Goal: Information Seeking & Learning: Learn about a topic

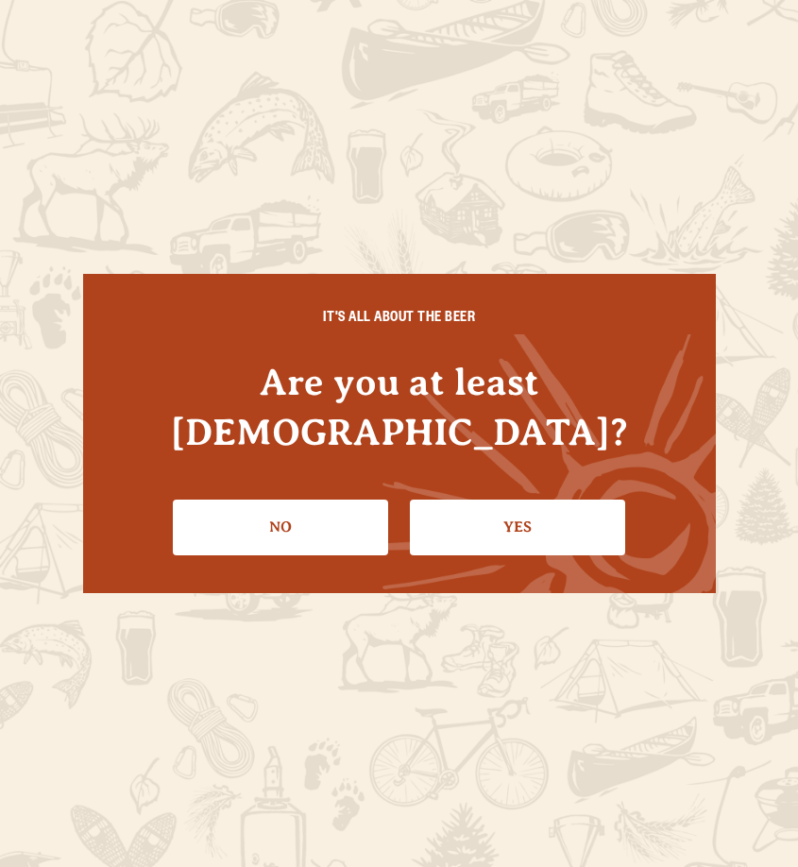
scroll to position [378, 0]
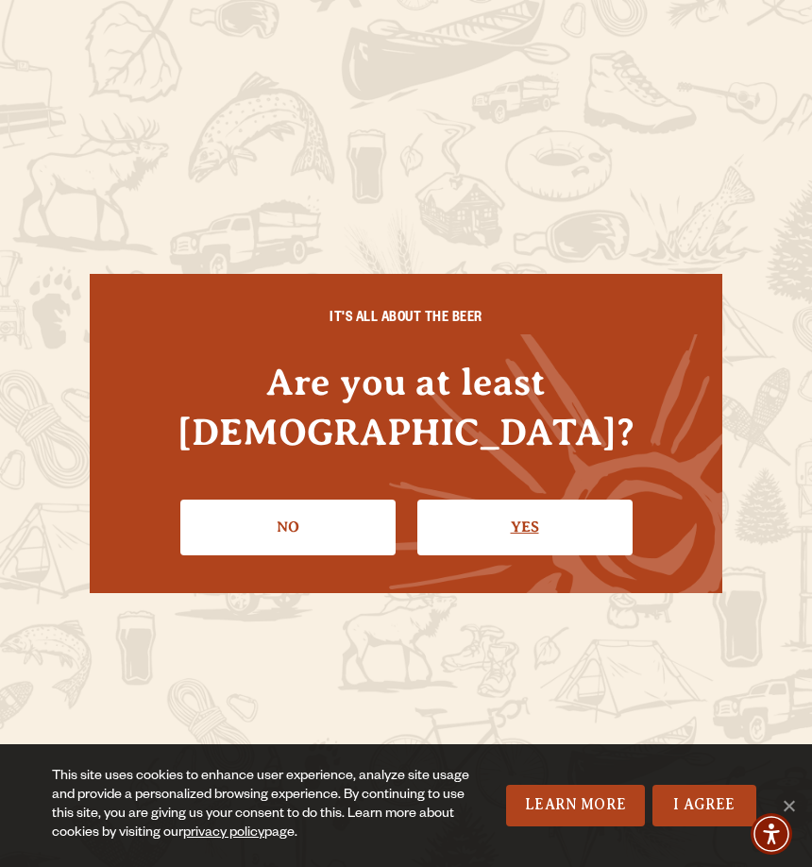
click at [565, 500] on link "Yes" at bounding box center [524, 527] width 215 height 55
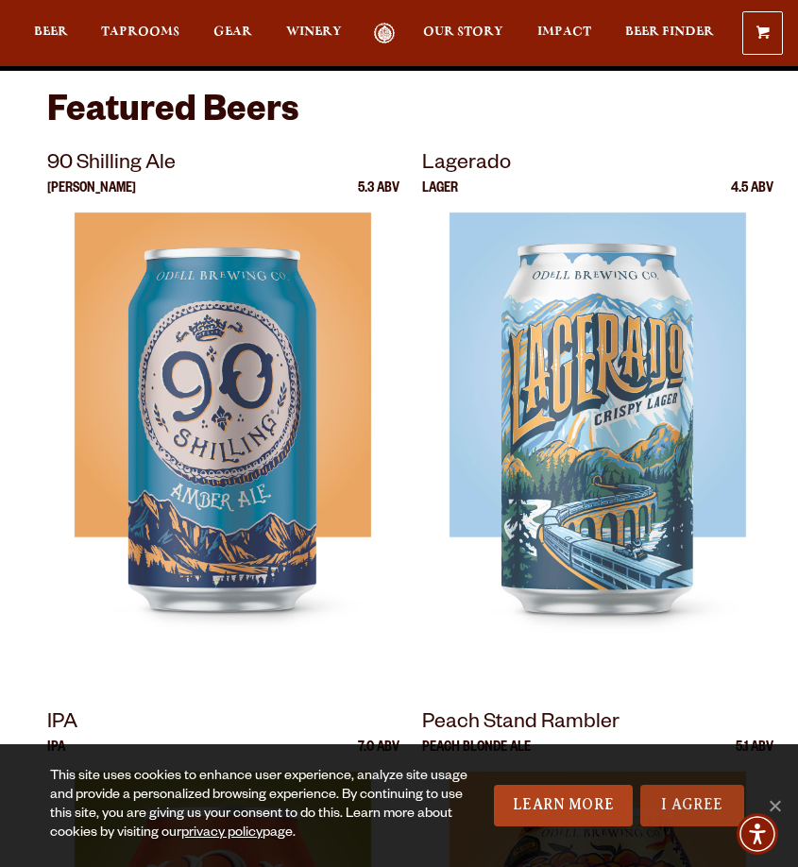
click at [682, 810] on link "I Agree" at bounding box center [692, 806] width 104 height 42
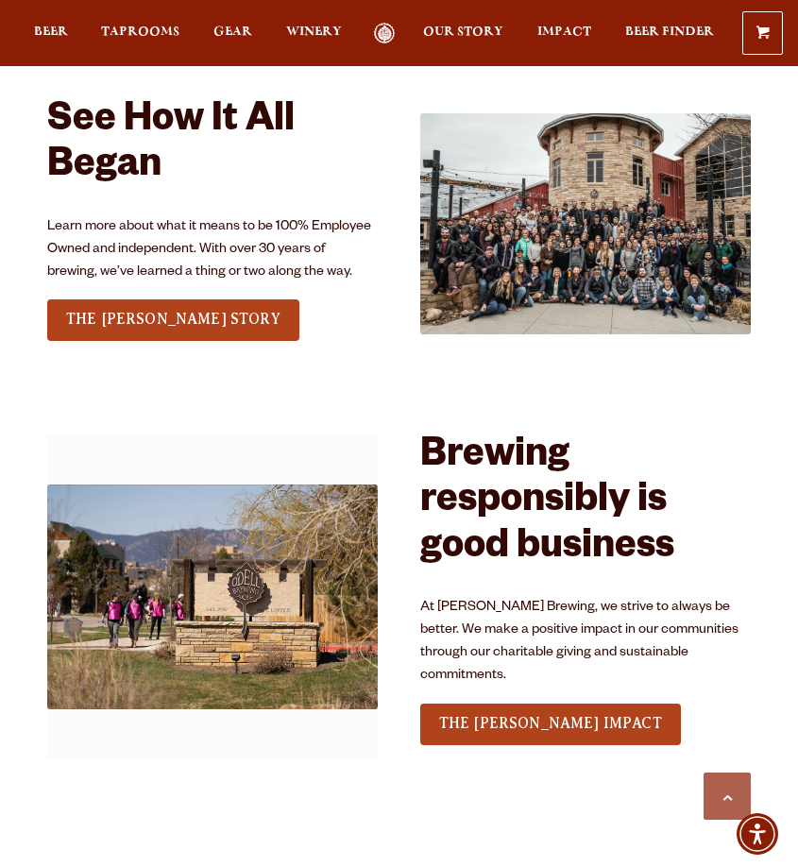
scroll to position [2267, 0]
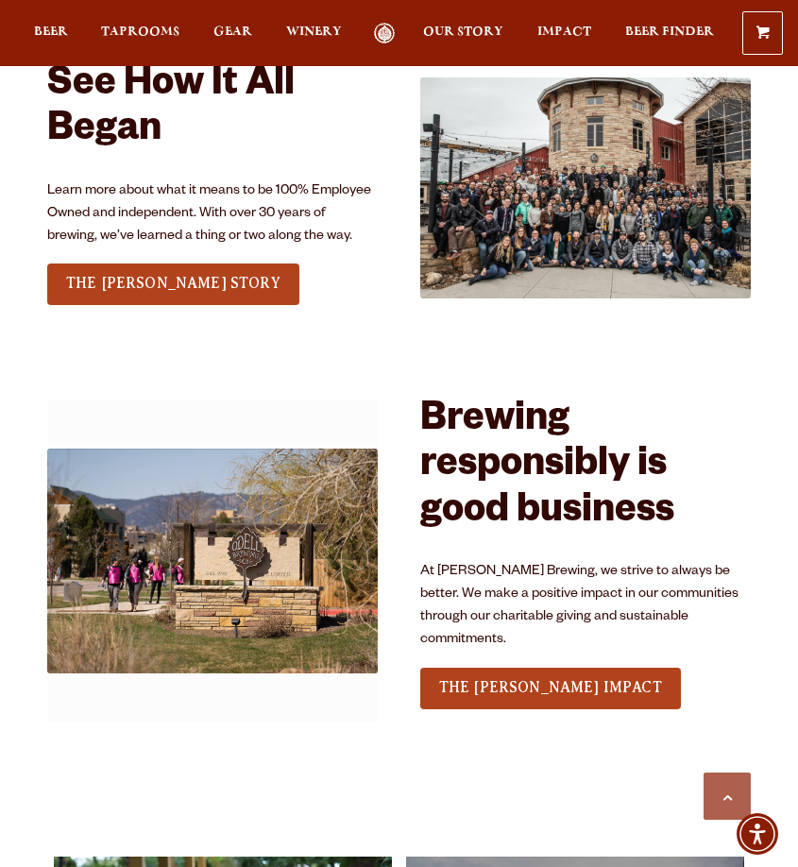
click at [128, 18] on div "0 Shopping Cart No products in the cart. Beer Taprooms Gear Winery Our Story Im…" at bounding box center [399, 32] width 798 height 43
click at [133, 28] on span "Taprooms" at bounding box center [140, 32] width 78 height 15
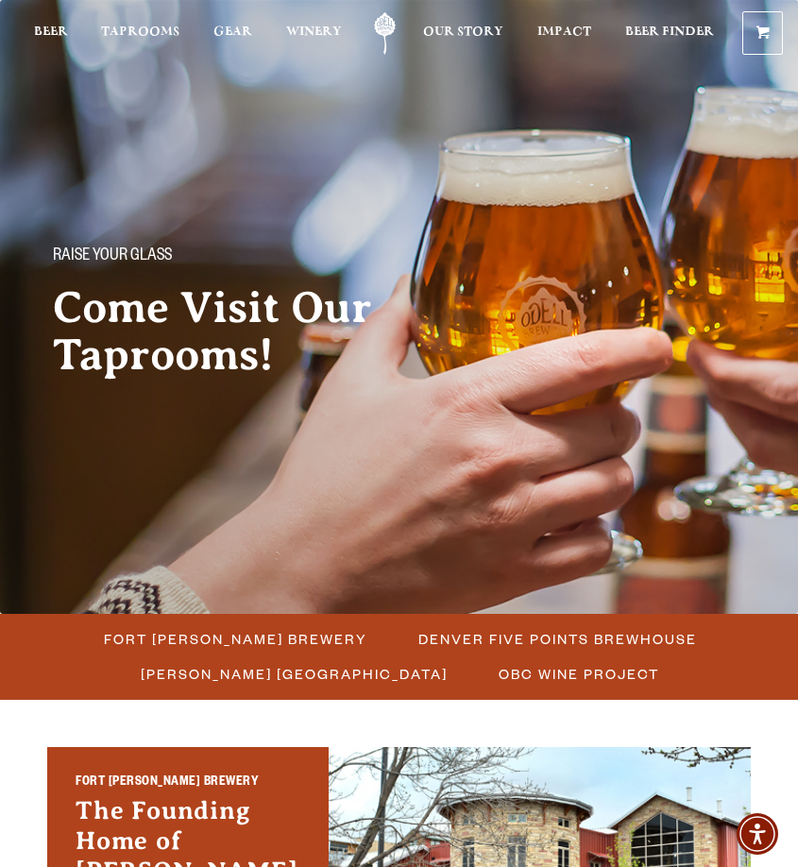
click at [280, 620] on ul "Fort Collins Brewery Denver Five Points Brewhouse Denver Sloan’s Lake Brewhouse…" at bounding box center [399, 657] width 798 height 86
click at [284, 635] on span "Fort [PERSON_NAME] Brewery" at bounding box center [235, 638] width 263 height 27
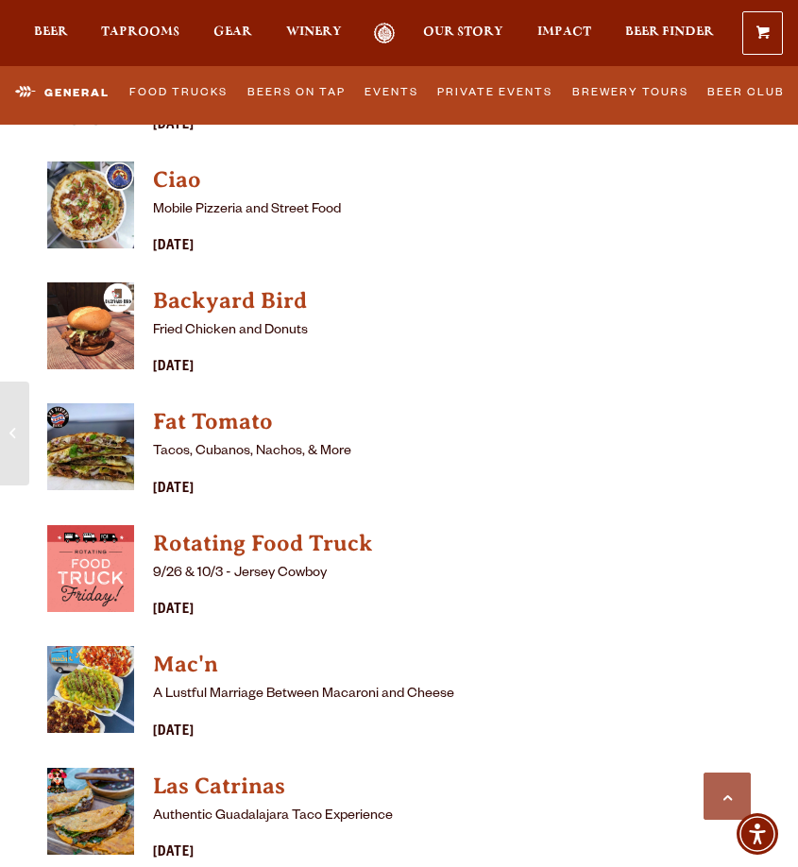
scroll to position [5478, 0]
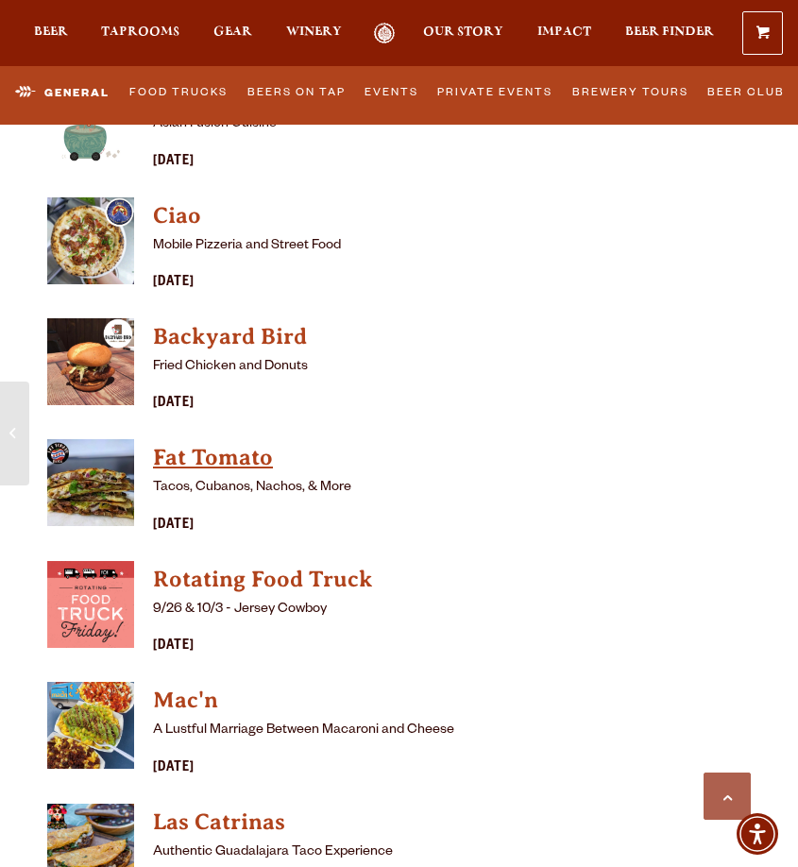
click at [195, 443] on h4 "Fat Tomato" at bounding box center [342, 458] width 378 height 30
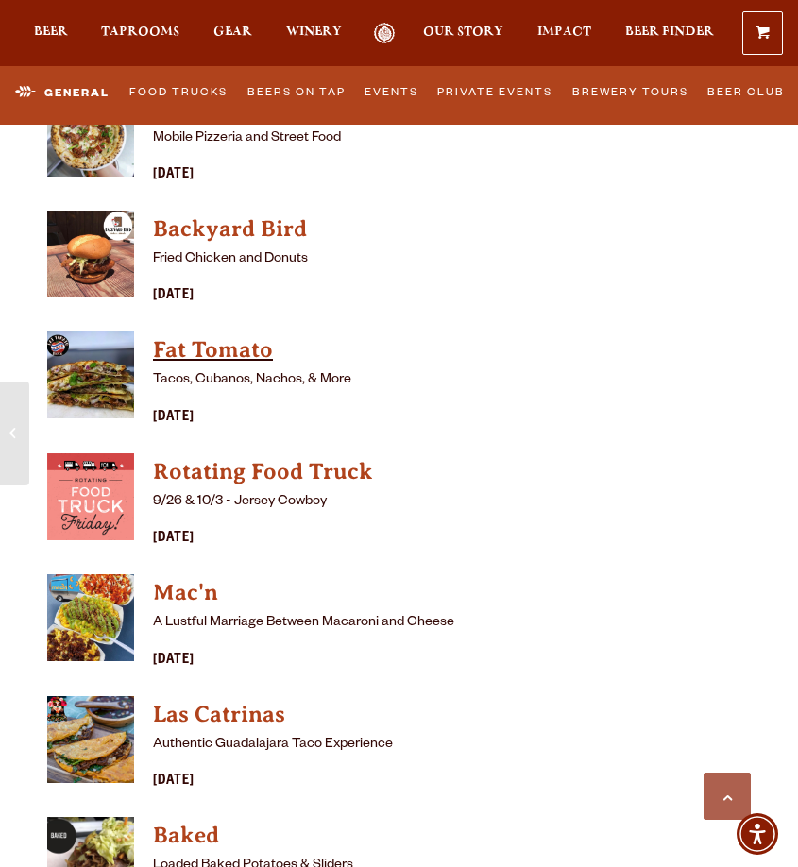
scroll to position [5666, 0]
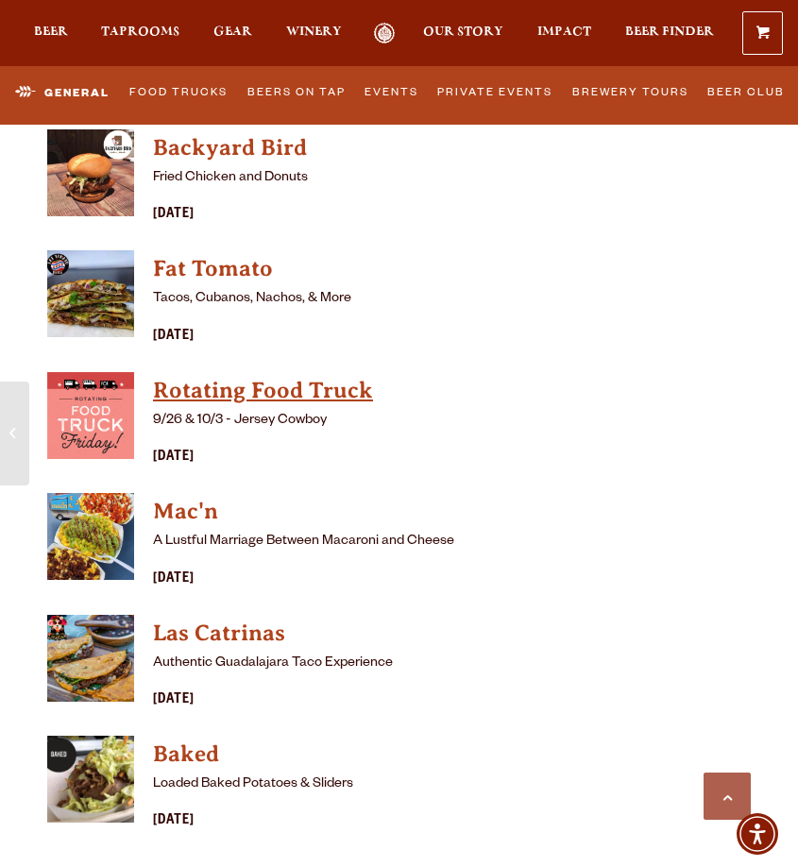
click at [221, 376] on h4 "Rotating Food Truck" at bounding box center [342, 391] width 378 height 30
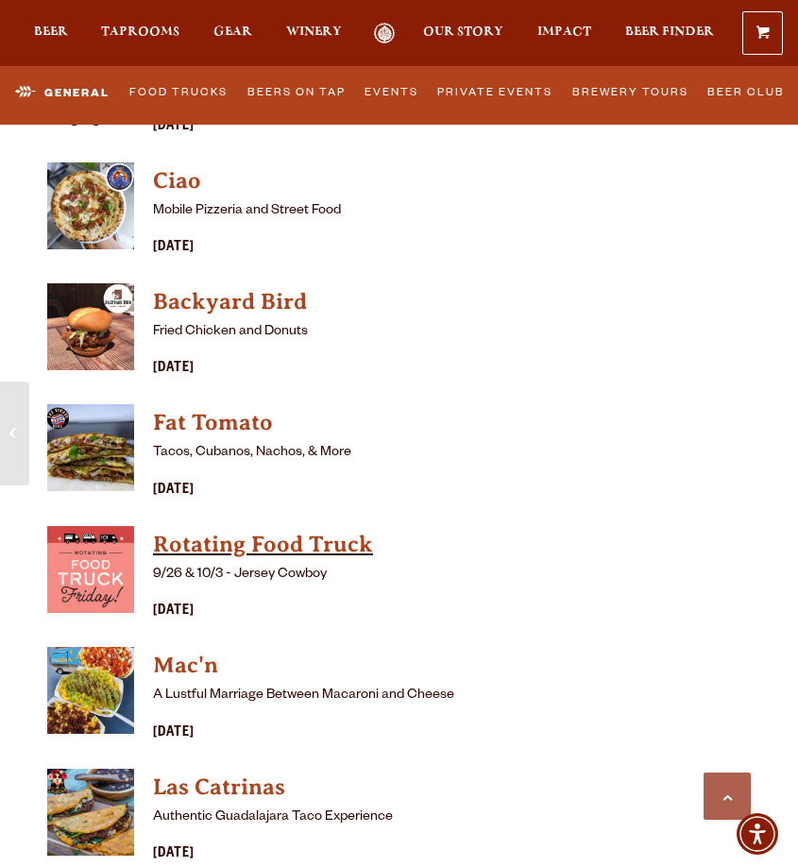
scroll to position [5383, 0]
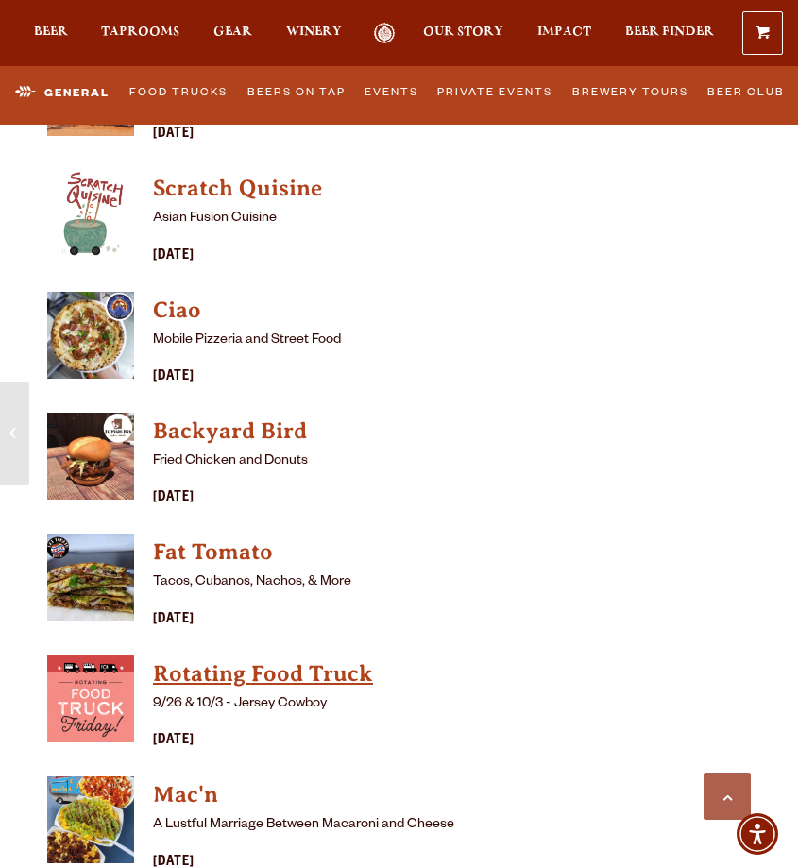
click at [280, 659] on h4 "Rotating Food Truck" at bounding box center [342, 674] width 378 height 30
click at [311, 659] on h4 "Rotating Food Truck" at bounding box center [342, 674] width 378 height 30
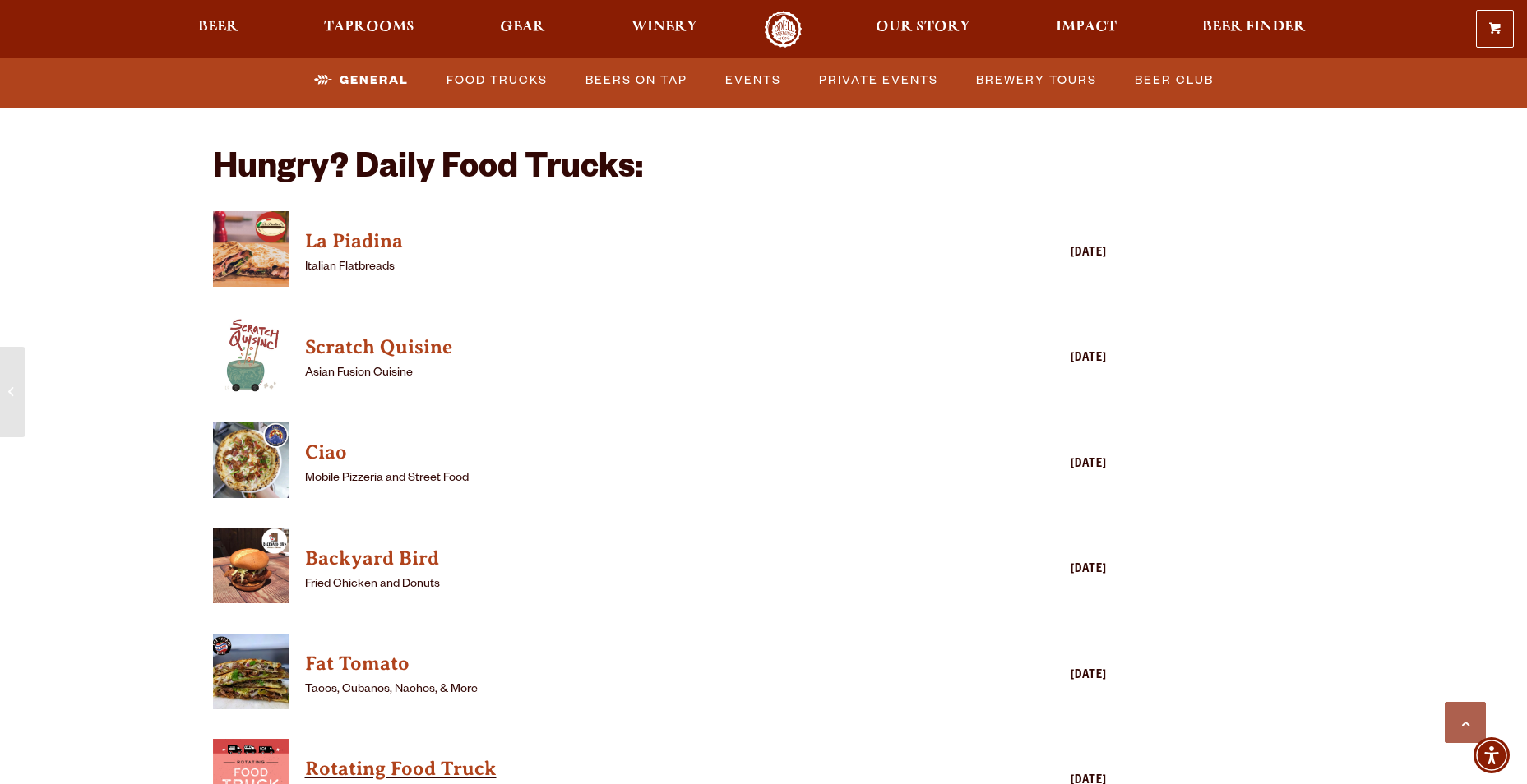
scroll to position [4058, 0]
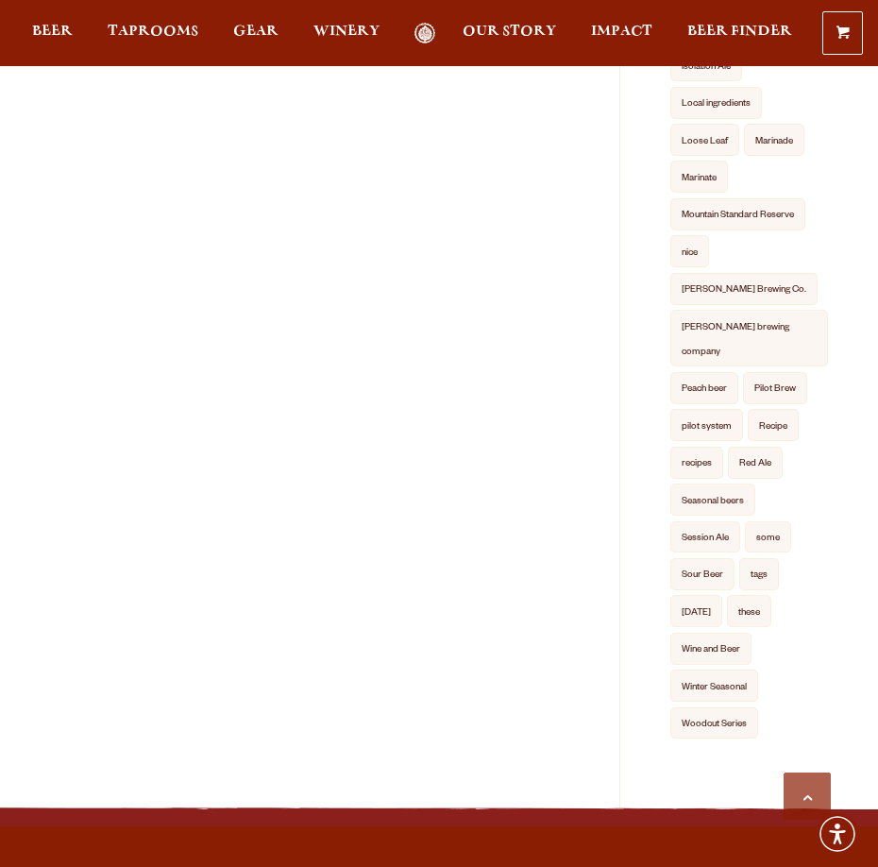
scroll to position [1322, 0]
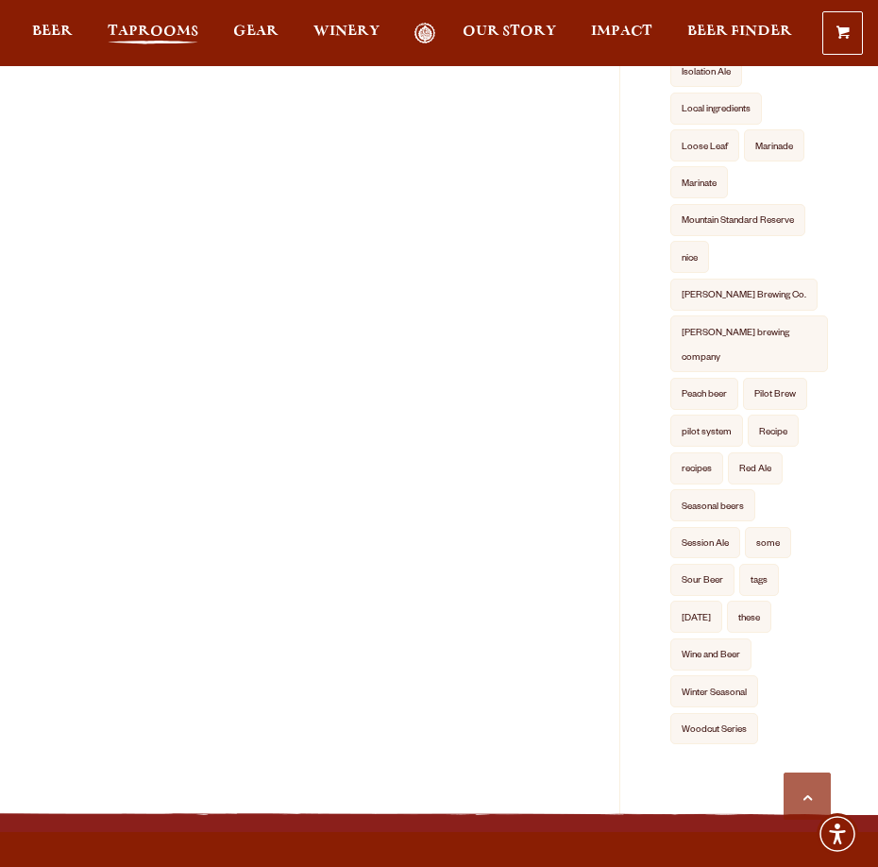
click at [161, 24] on span "Taprooms" at bounding box center [153, 31] width 91 height 15
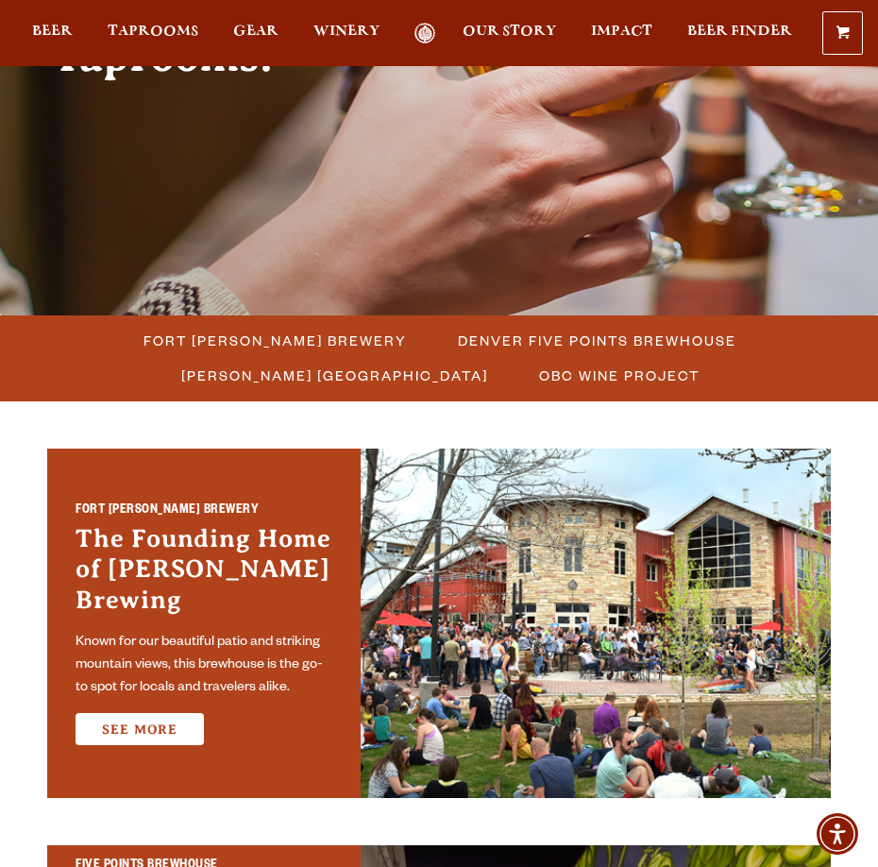
scroll to position [283, 0]
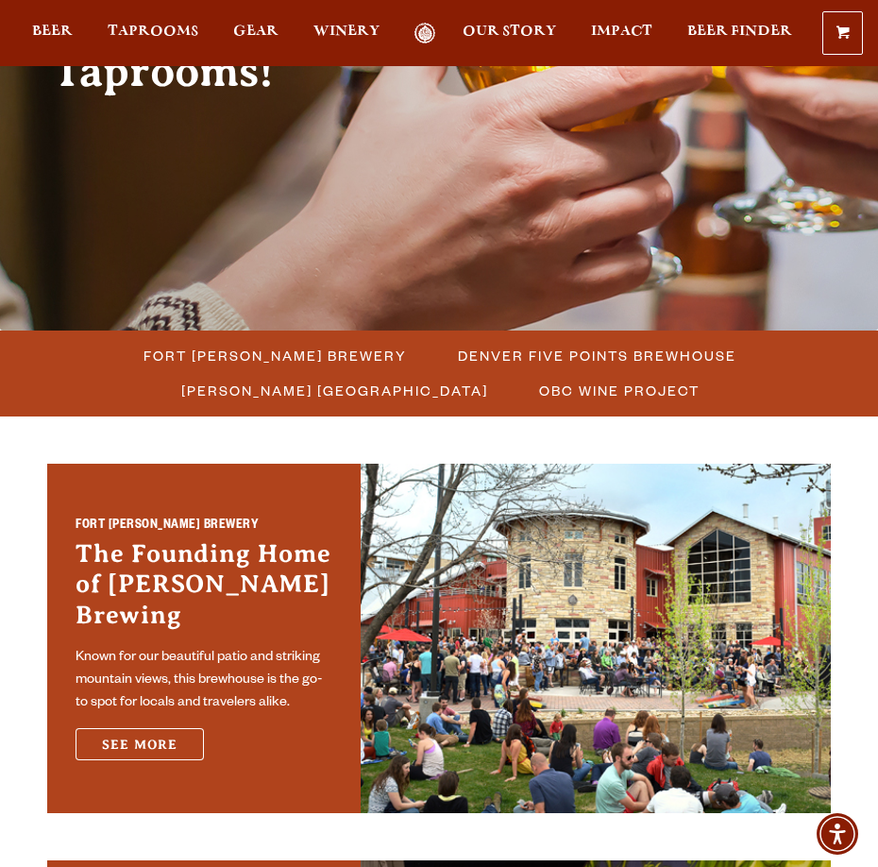
drag, startPoint x: 127, startPoint y: 724, endPoint x: 134, endPoint y: 714, distance: 12.3
click at [127, 728] on link "See More" at bounding box center [140, 744] width 128 height 32
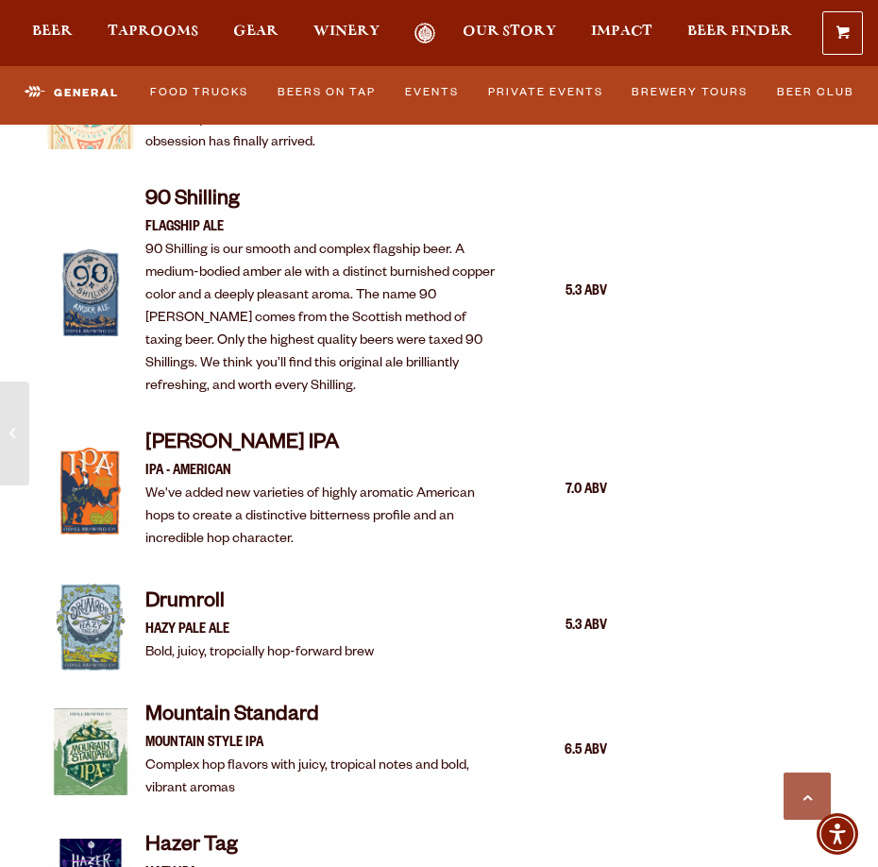
scroll to position [1889, 0]
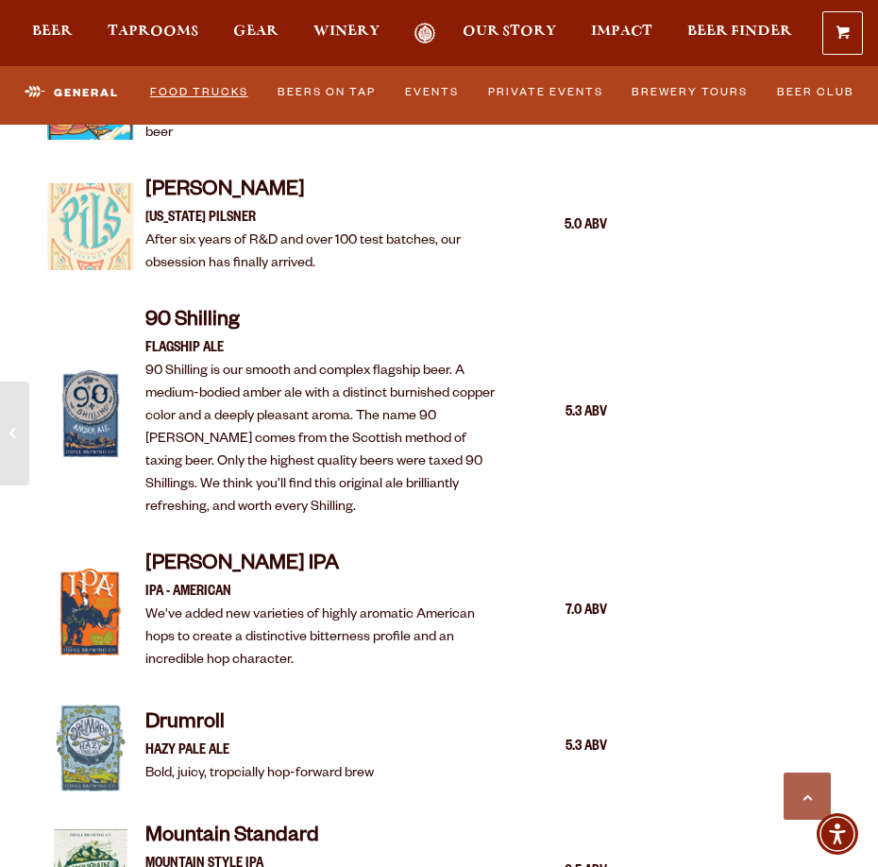
click at [186, 86] on link "Food Trucks" at bounding box center [199, 94] width 110 height 40
click at [198, 90] on link "Food Trucks" at bounding box center [182, 93] width 144 height 44
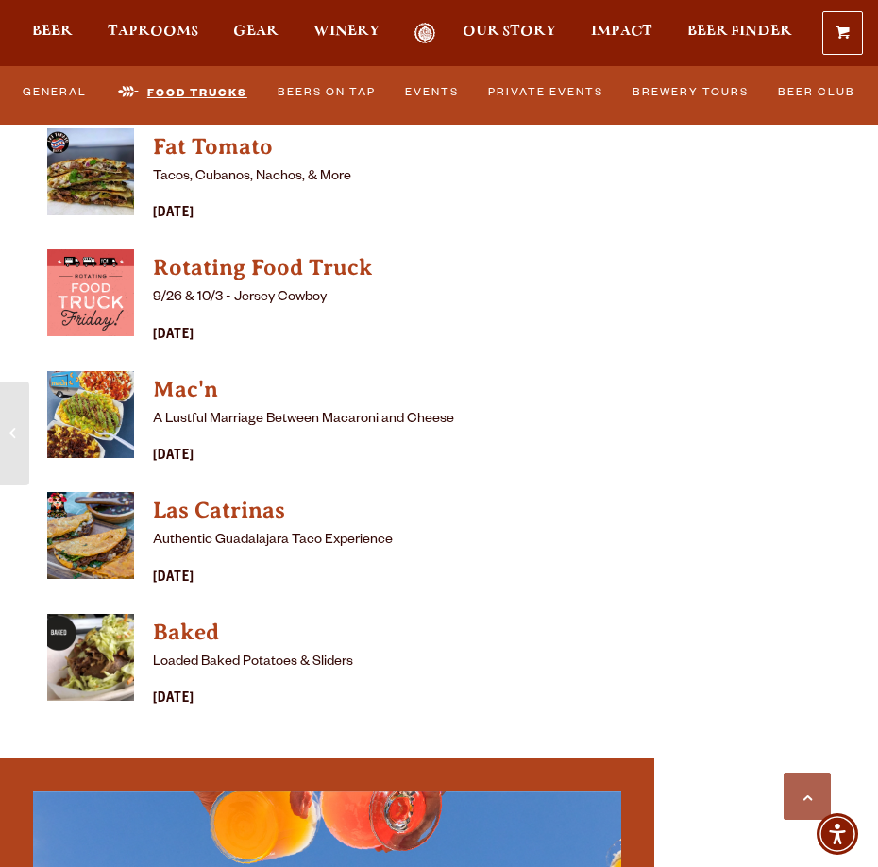
scroll to position [5194, 0]
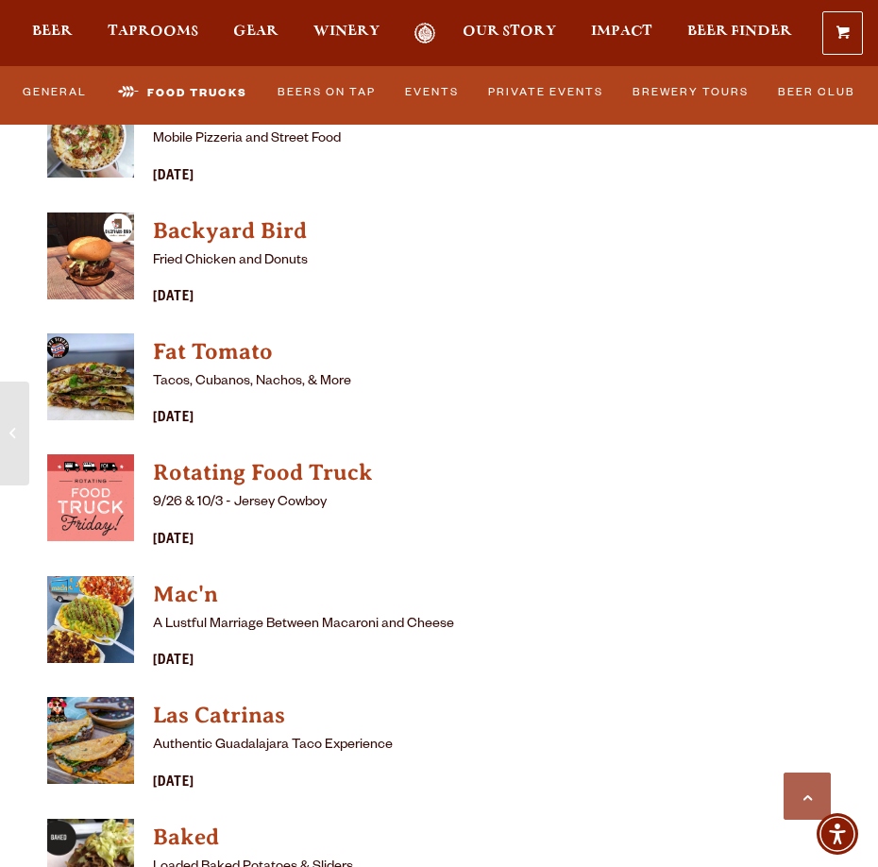
click at [110, 454] on img "View Rotating Food Truck details (opens in a new window)" at bounding box center [90, 497] width 87 height 87
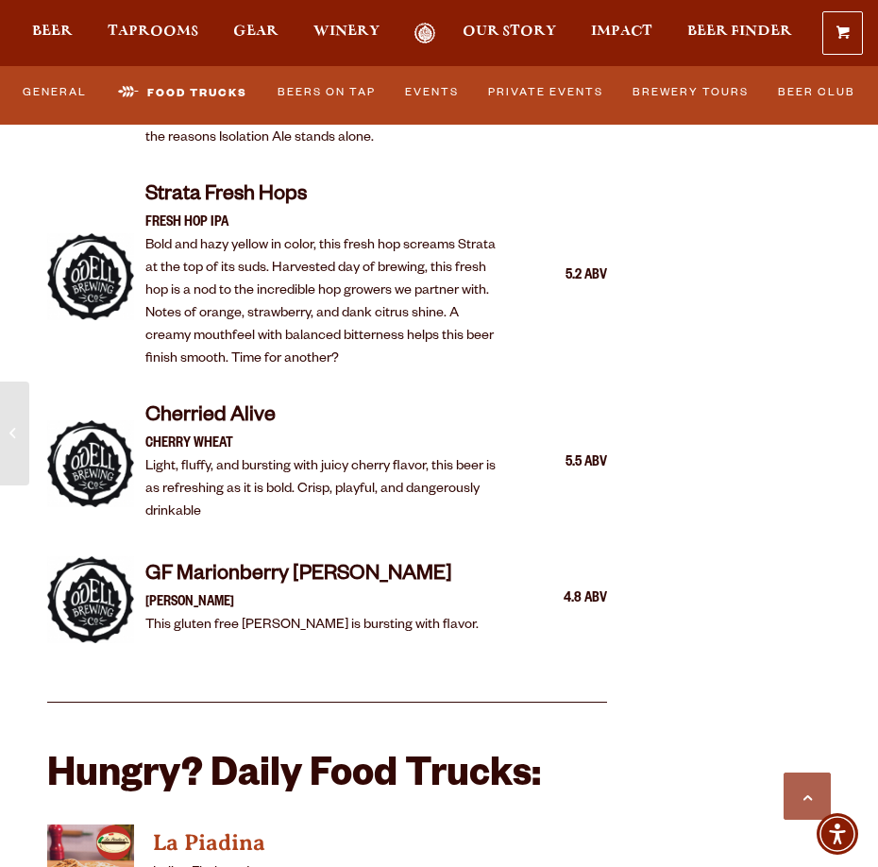
scroll to position [4155, 0]
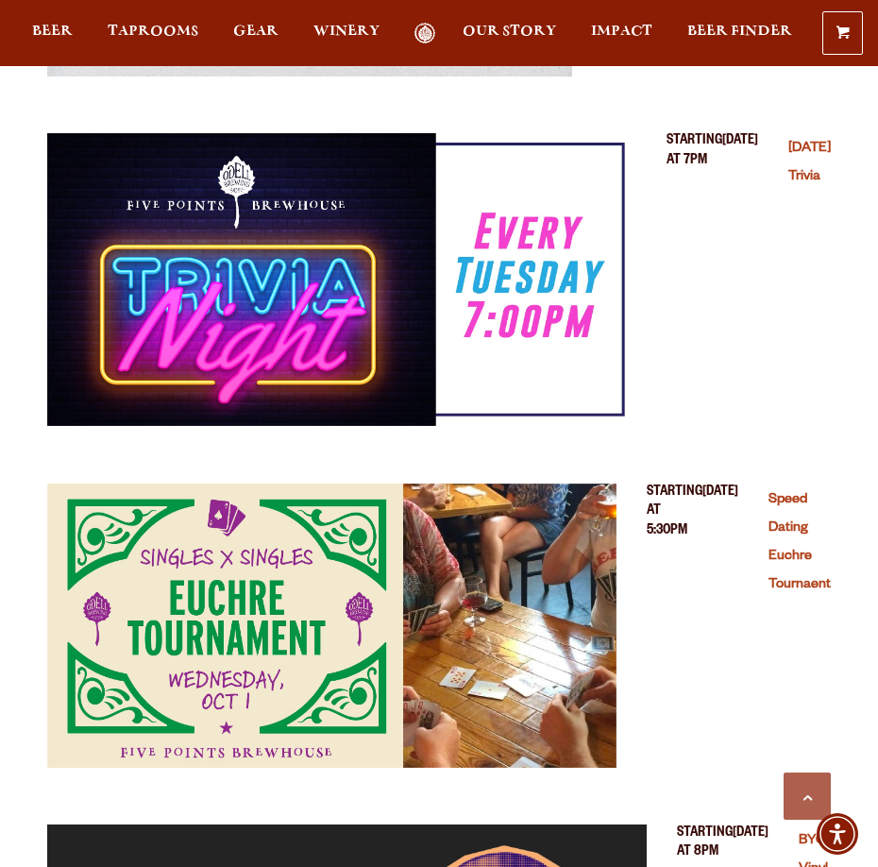
scroll to position [1039, 0]
